Goal: Information Seeking & Learning: Understand process/instructions

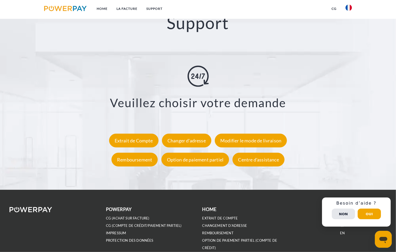
scroll to position [960, 0]
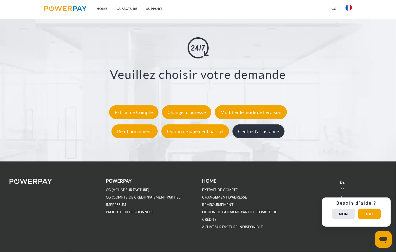
click at [265, 135] on div "Centre d'assistance" at bounding box center [259, 131] width 52 height 14
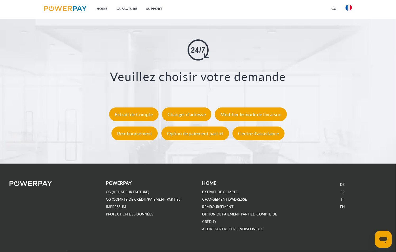
scroll to position [960, 0]
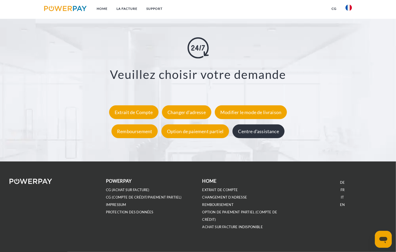
click at [274, 132] on div "Centre d'assistance" at bounding box center [259, 131] width 52 height 14
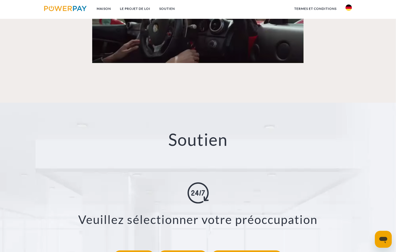
scroll to position [819, 0]
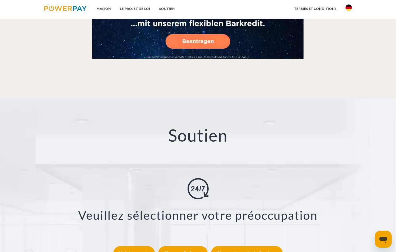
click at [377, 236] on div "Ouvrir la fenêtre de messagerie" at bounding box center [383, 239] width 16 height 16
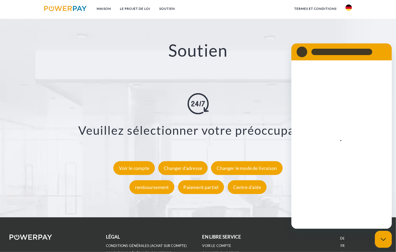
scroll to position [967, 0]
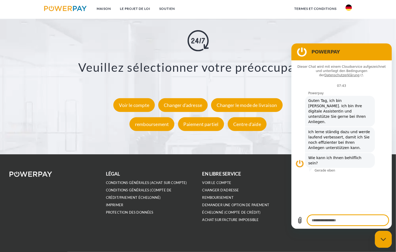
click at [231, 229] on div "légal Conditions générales (achat sur compte) Conditions générales (compte de c…" at bounding box center [198, 203] width 386 height 66
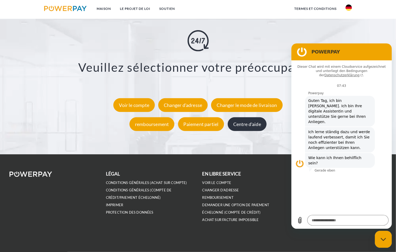
click at [252, 127] on font "Centre d'aide" at bounding box center [247, 124] width 28 height 6
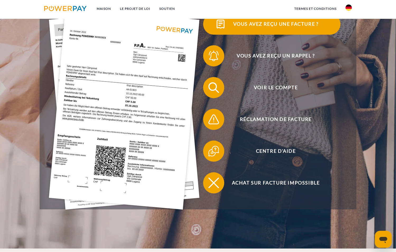
scroll to position [132, 0]
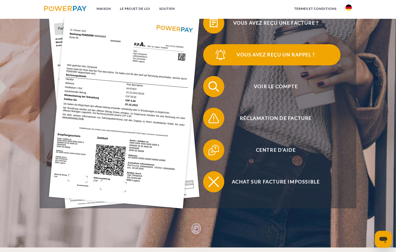
click at [219, 53] on img at bounding box center [220, 54] width 13 height 13
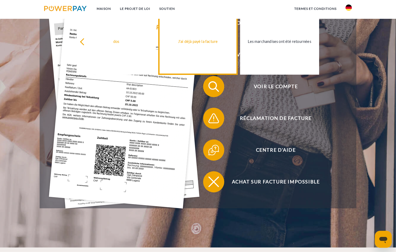
click at [222, 58] on link "J'ai déjà payé la facture" at bounding box center [198, 41] width 79 height 66
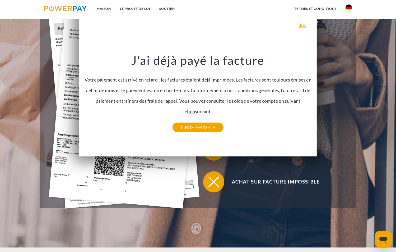
click at [195, 109] on font "lien" at bounding box center [191, 112] width 8 height 6
